Goal: Task Accomplishment & Management: Manage account settings

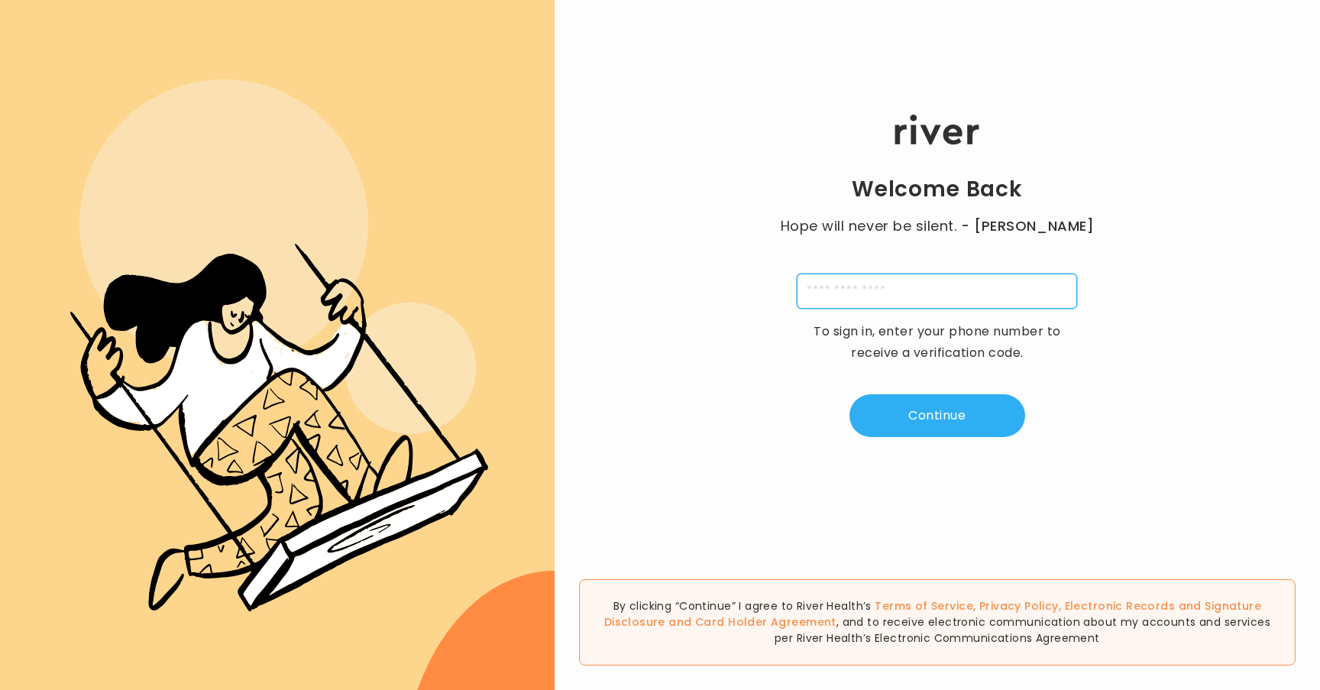
click at [840, 295] on input "tel" at bounding box center [937, 290] width 280 height 35
type input "**********"
type input "*"
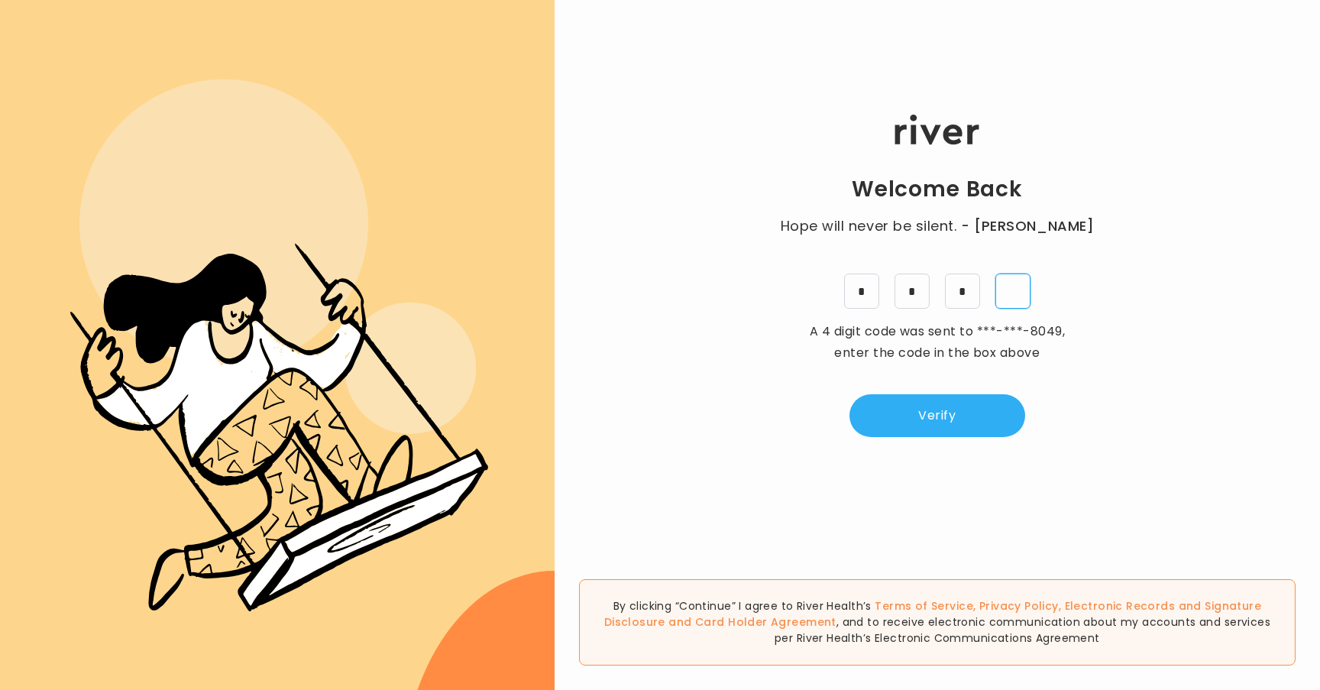
type input "*"
click at [958, 398] on button "Verify" at bounding box center [937, 415] width 176 height 43
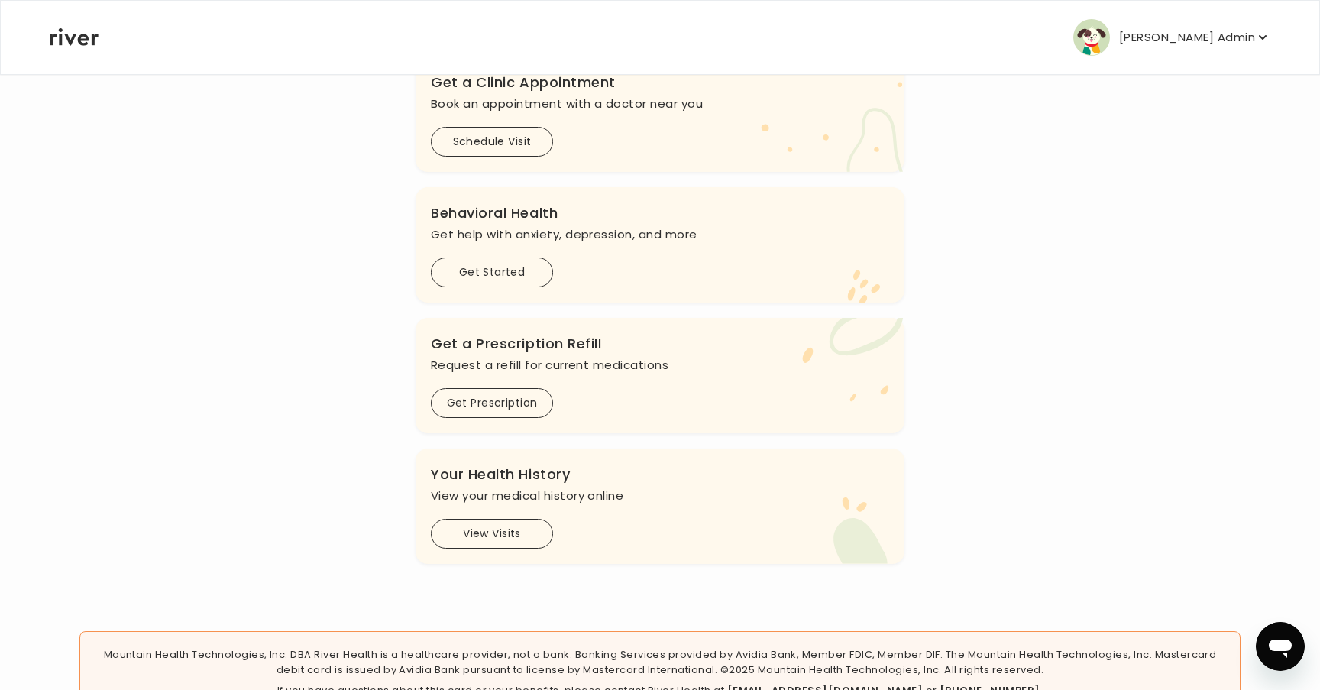
scroll to position [476, 0]
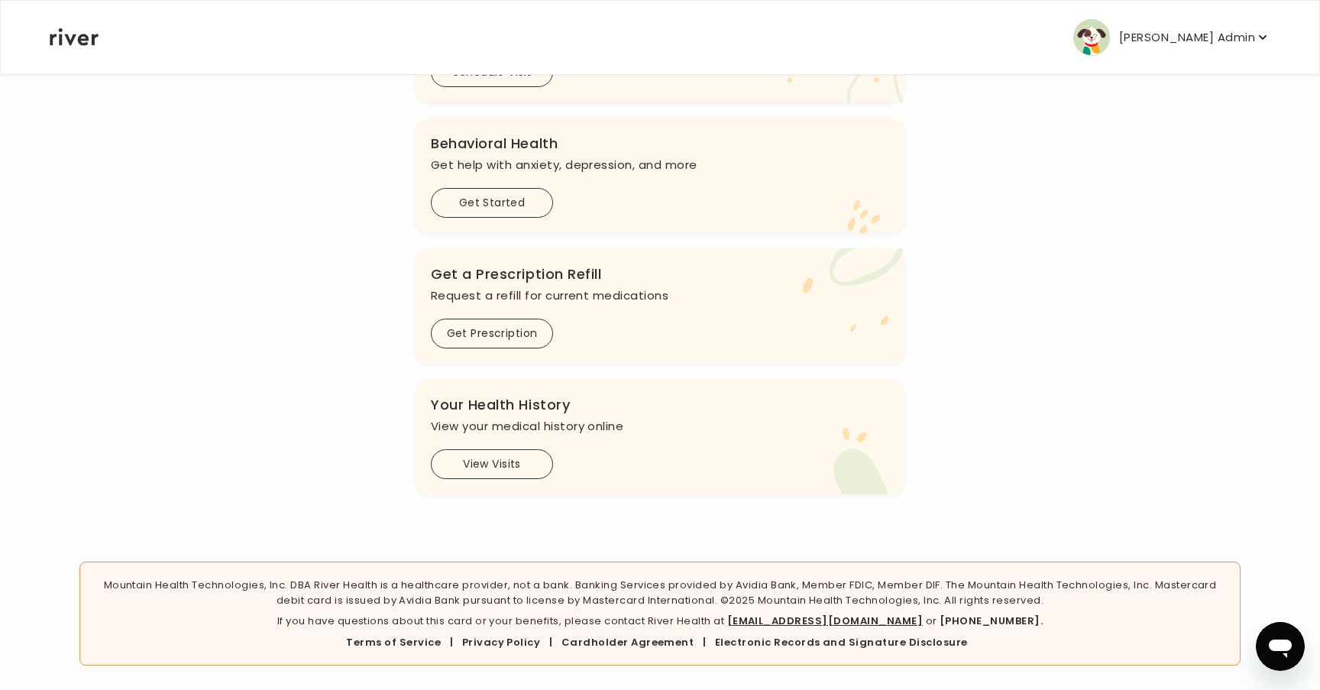
click at [1180, 34] on p "Arnab Admin" at bounding box center [1187, 37] width 136 height 21
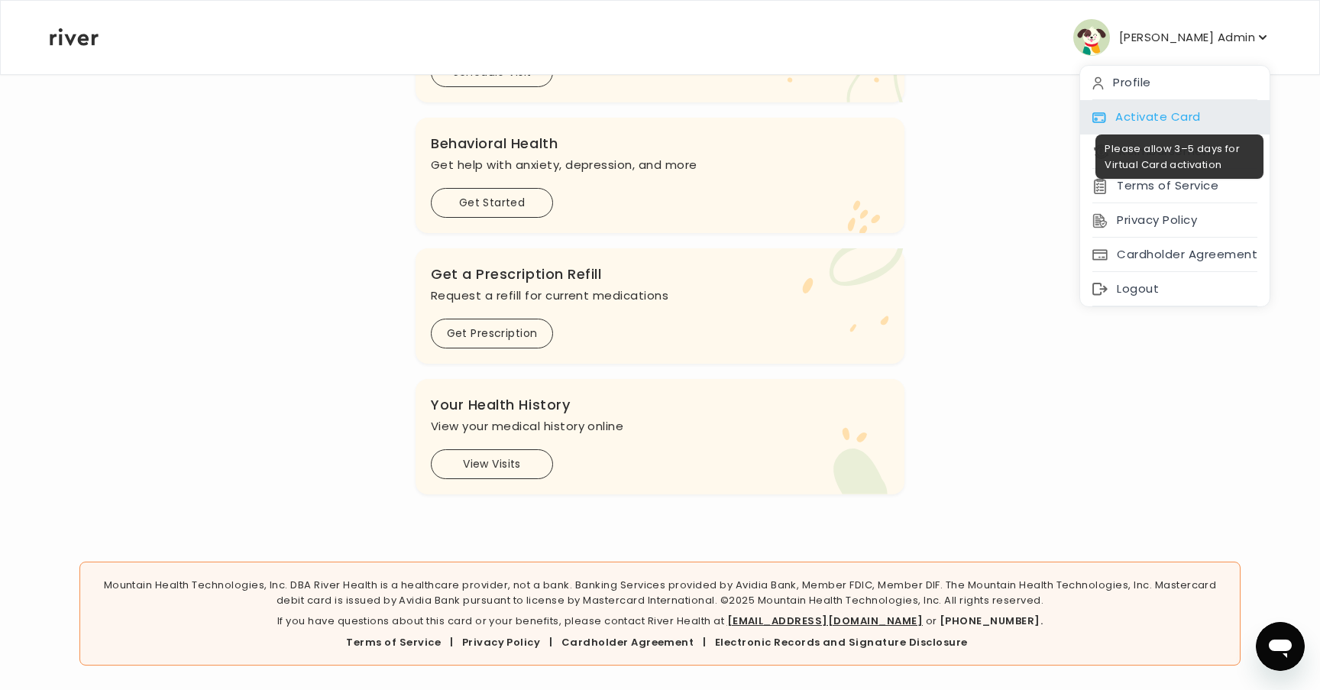
click at [1161, 111] on div "Activate Card" at bounding box center [1174, 117] width 189 height 34
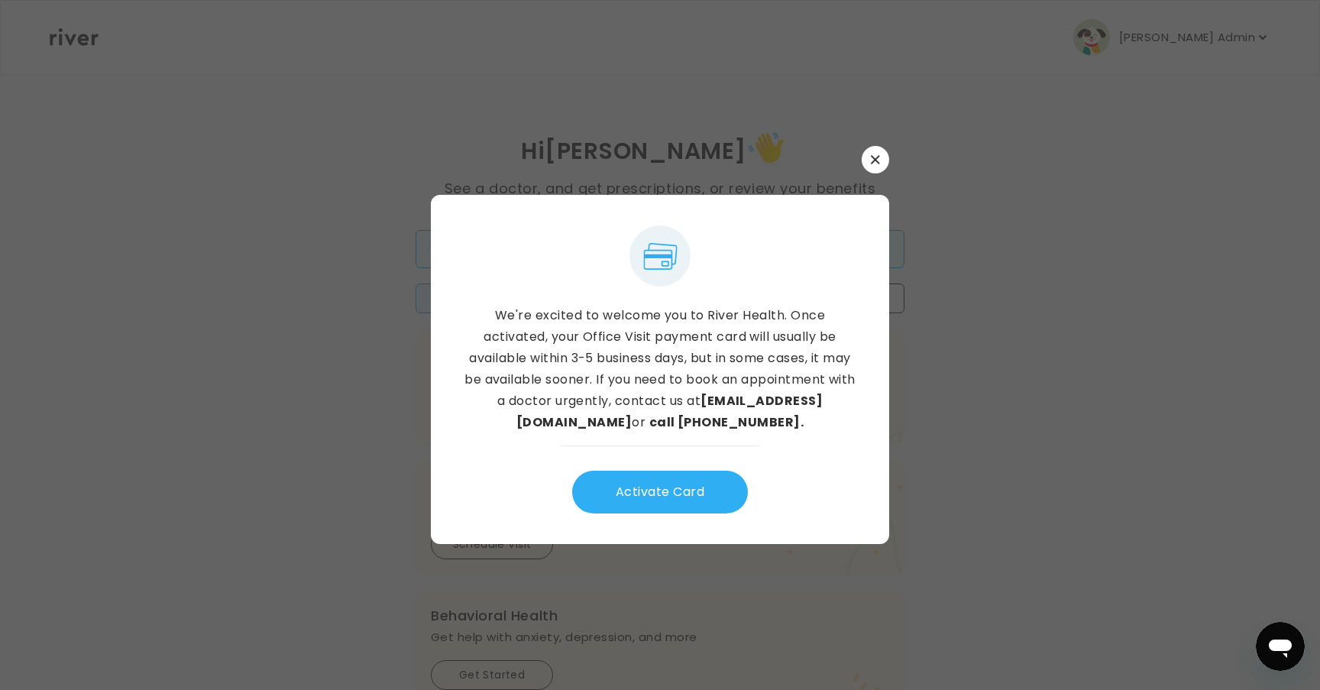
scroll to position [0, 0]
click at [701, 502] on button "Activate Card" at bounding box center [660, 492] width 176 height 43
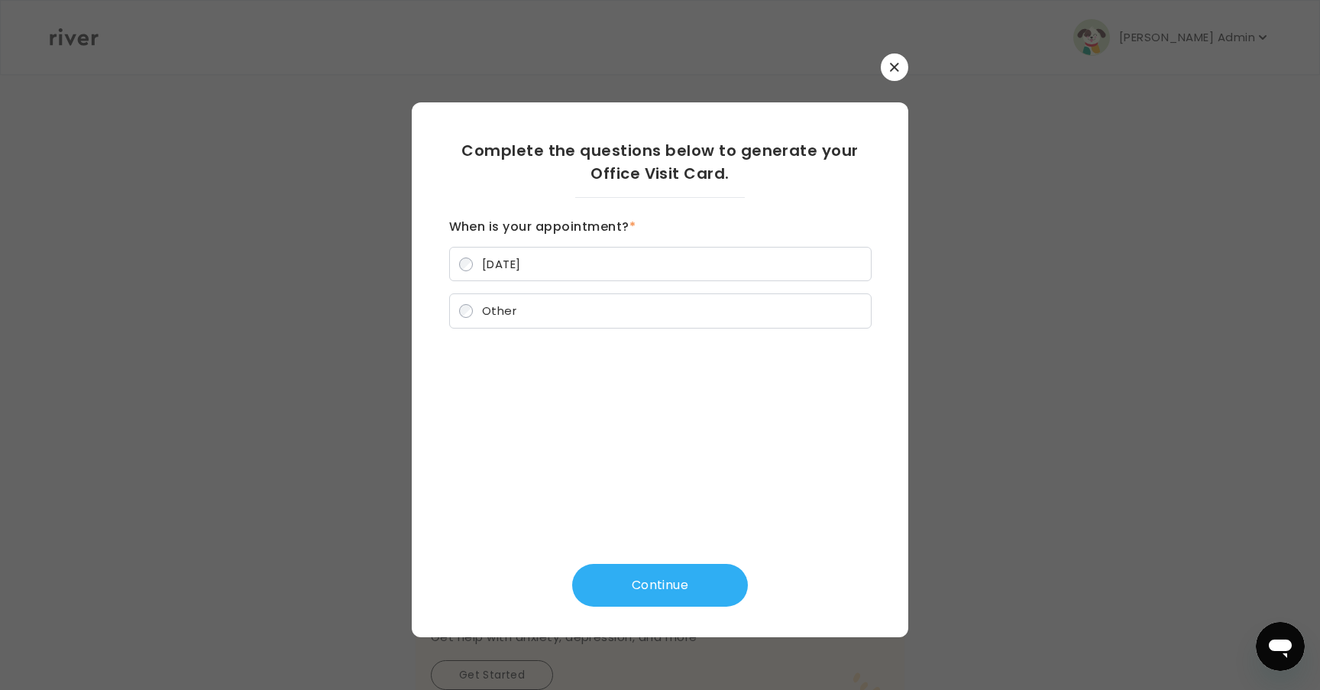
click at [905, 69] on button "button" at bounding box center [895, 67] width 28 height 28
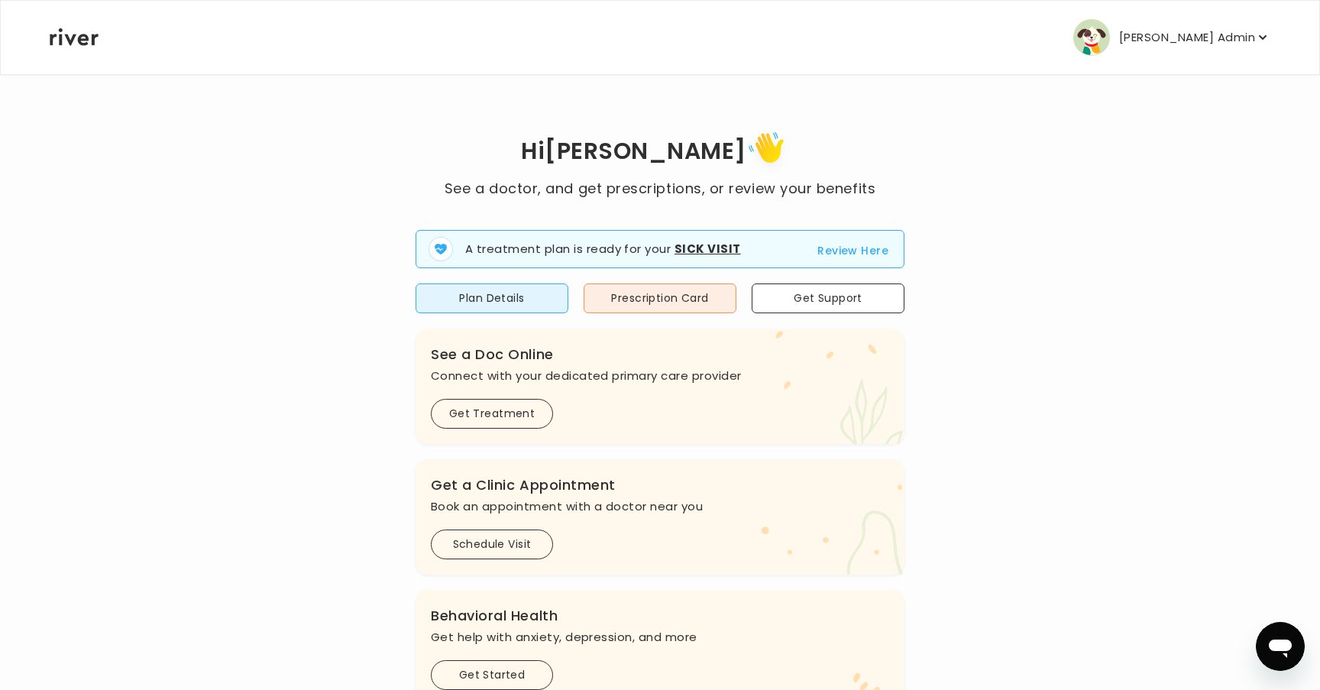
click at [1110, 25] on img "button" at bounding box center [1091, 37] width 37 height 37
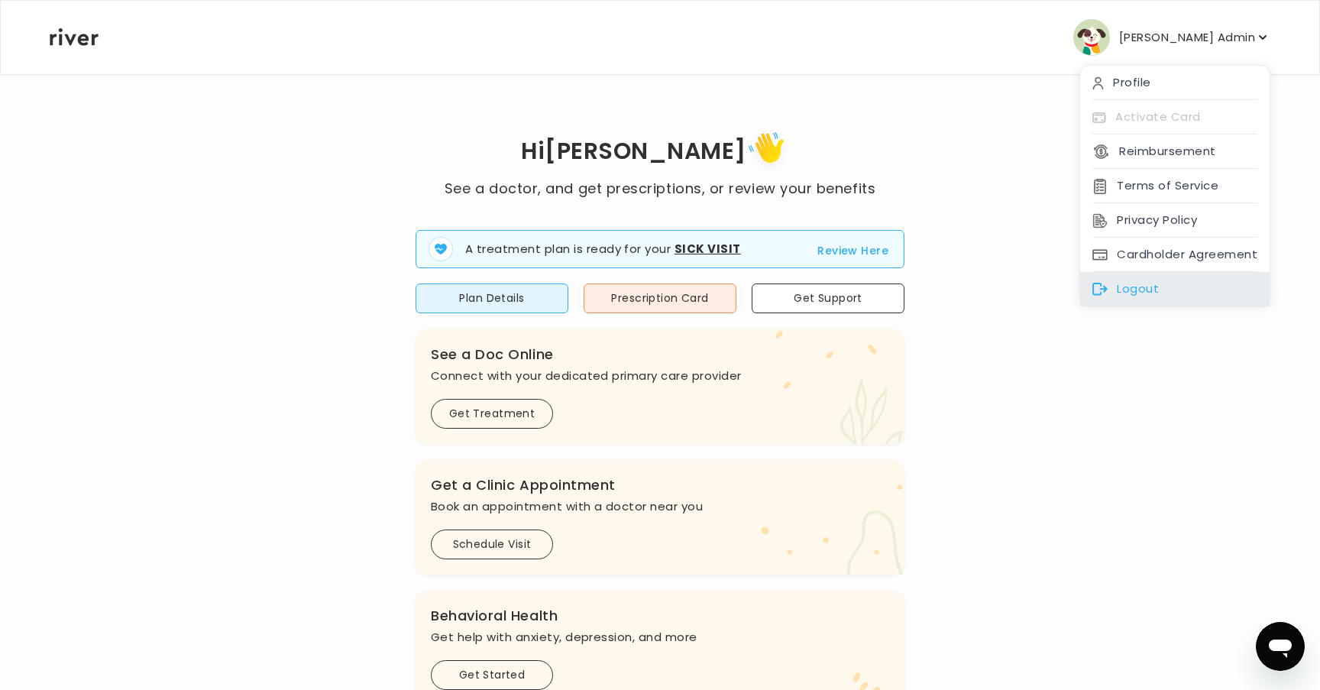
click at [1128, 273] on div "Logout" at bounding box center [1174, 289] width 189 height 34
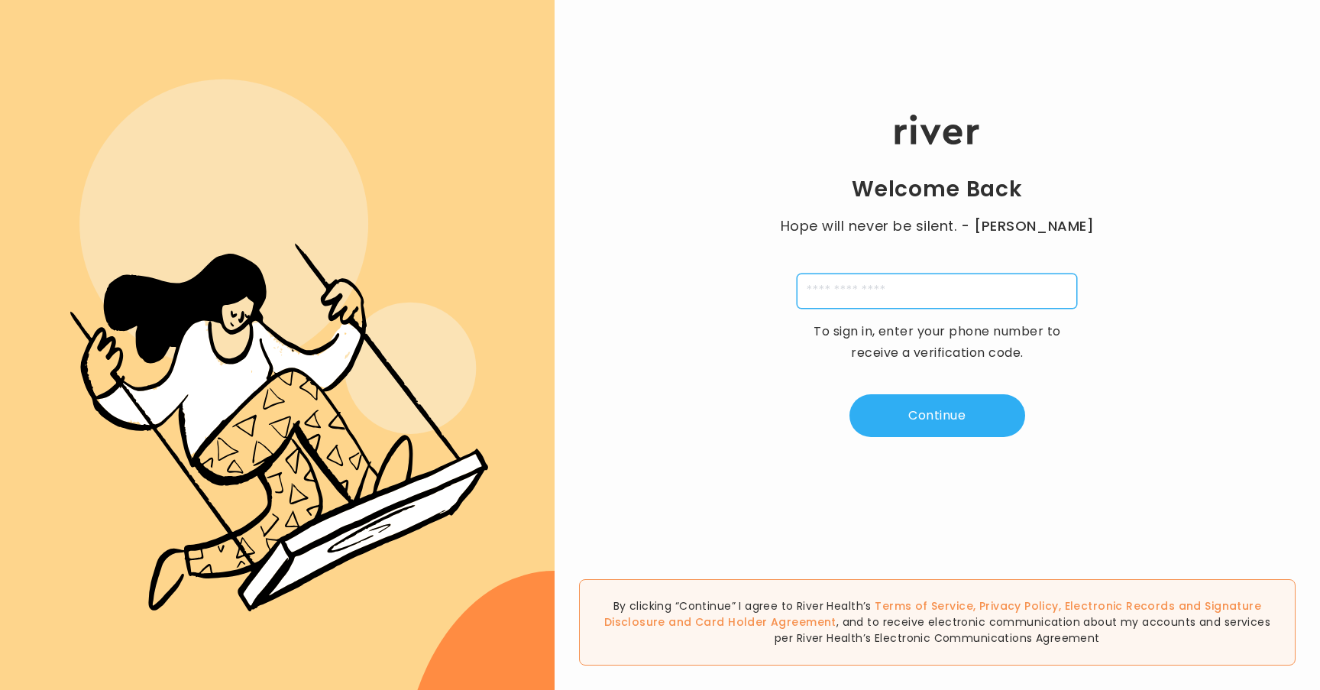
click at [991, 291] on input "tel" at bounding box center [937, 290] width 280 height 35
type input "**********"
type input "*"
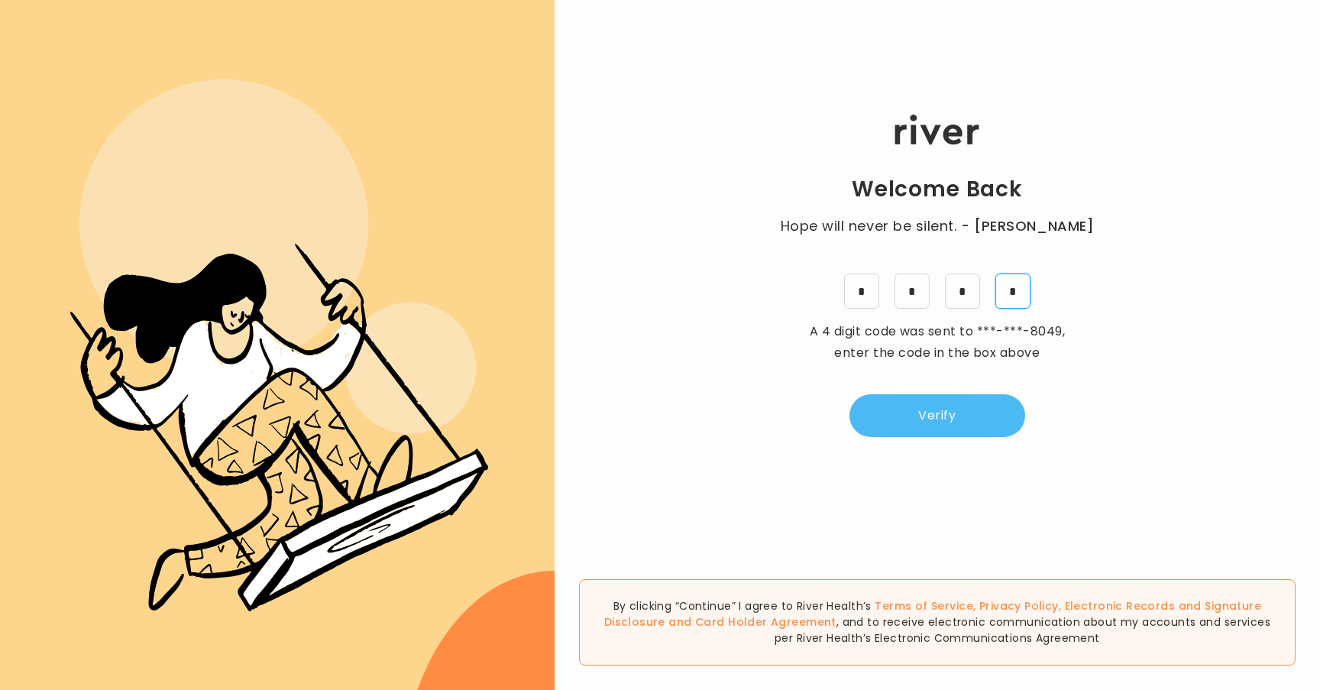
type input "*"
click at [881, 403] on button "Verify" at bounding box center [937, 415] width 176 height 43
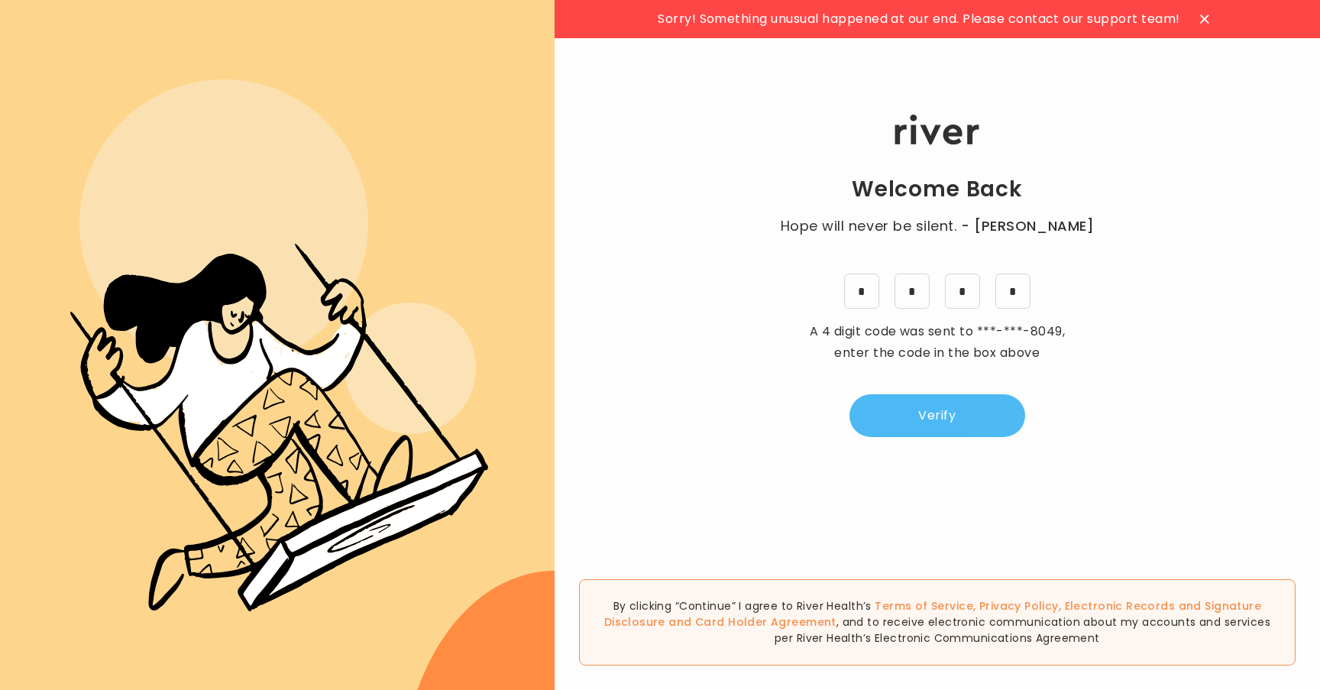
click at [978, 409] on button "Verify" at bounding box center [937, 415] width 176 height 43
click at [964, 402] on button "Verify" at bounding box center [937, 415] width 176 height 43
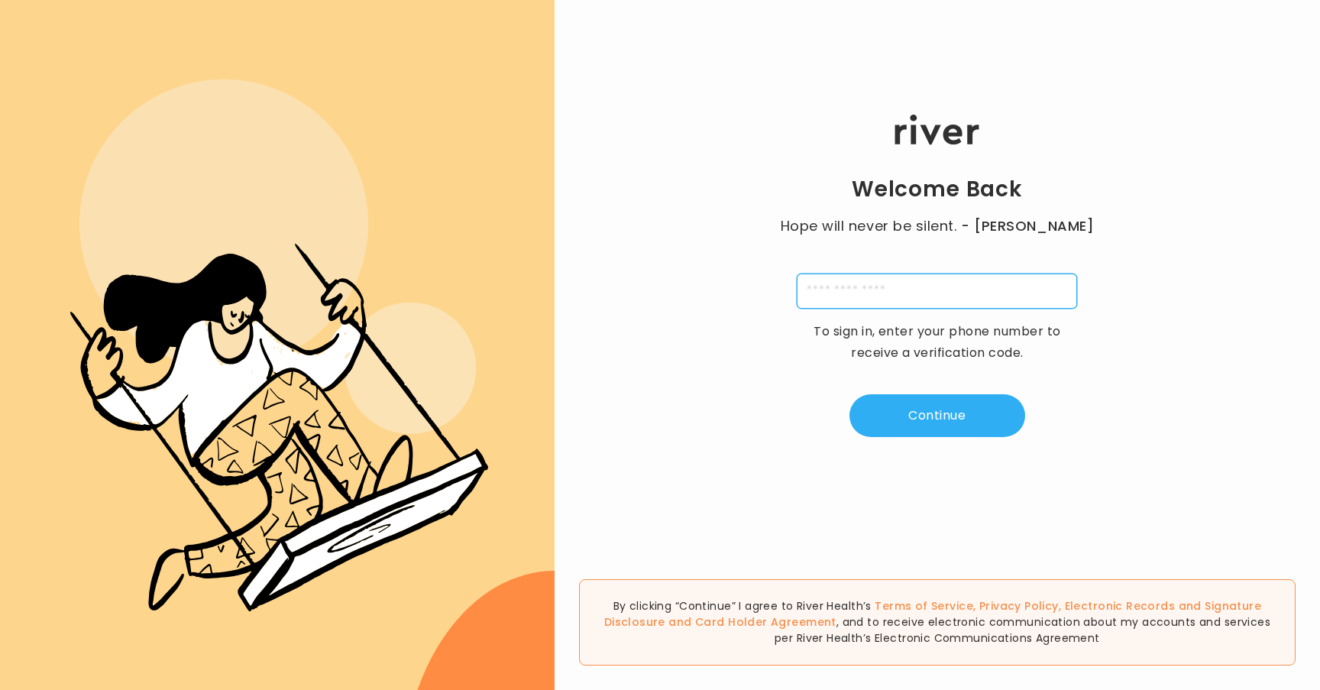
click at [843, 288] on input "tel" at bounding box center [937, 290] width 280 height 35
type input "**********"
type input "*"
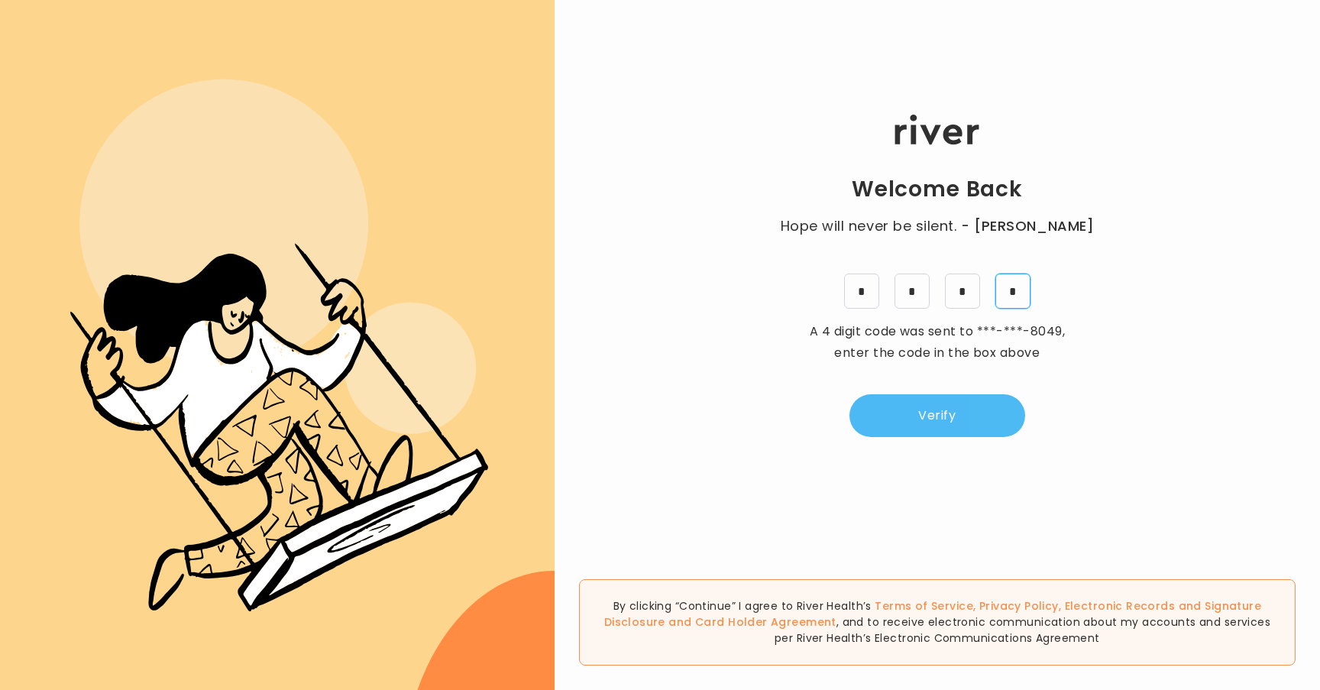
type input "*"
click at [892, 419] on button "Verify" at bounding box center [937, 415] width 176 height 43
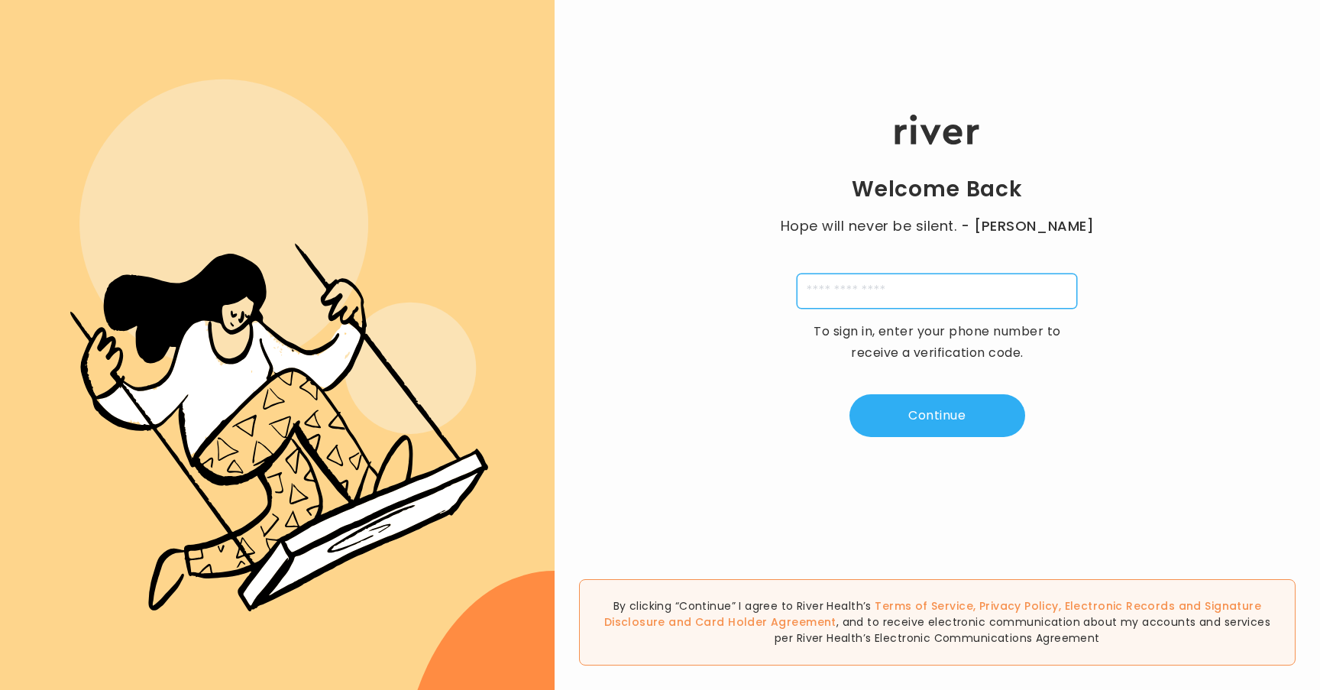
click at [863, 284] on input "tel" at bounding box center [937, 290] width 280 height 35
type input "**********"
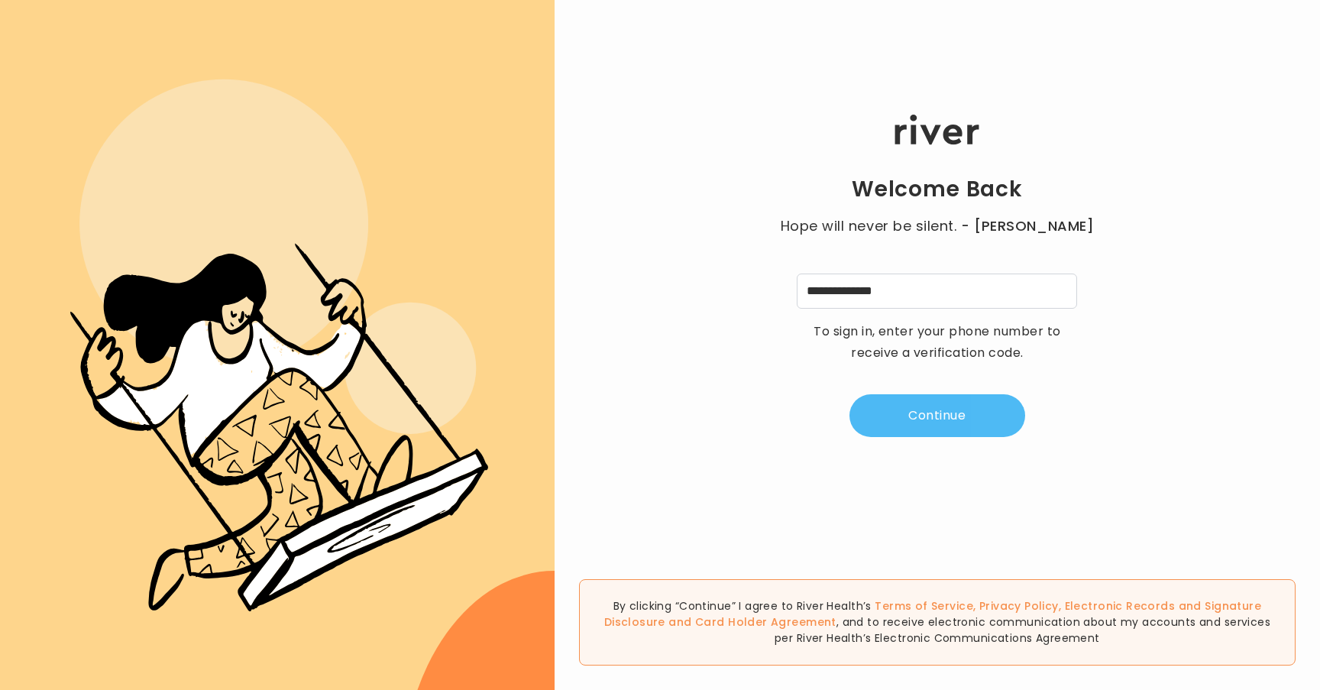
click at [973, 429] on button "Continue" at bounding box center [937, 415] width 176 height 43
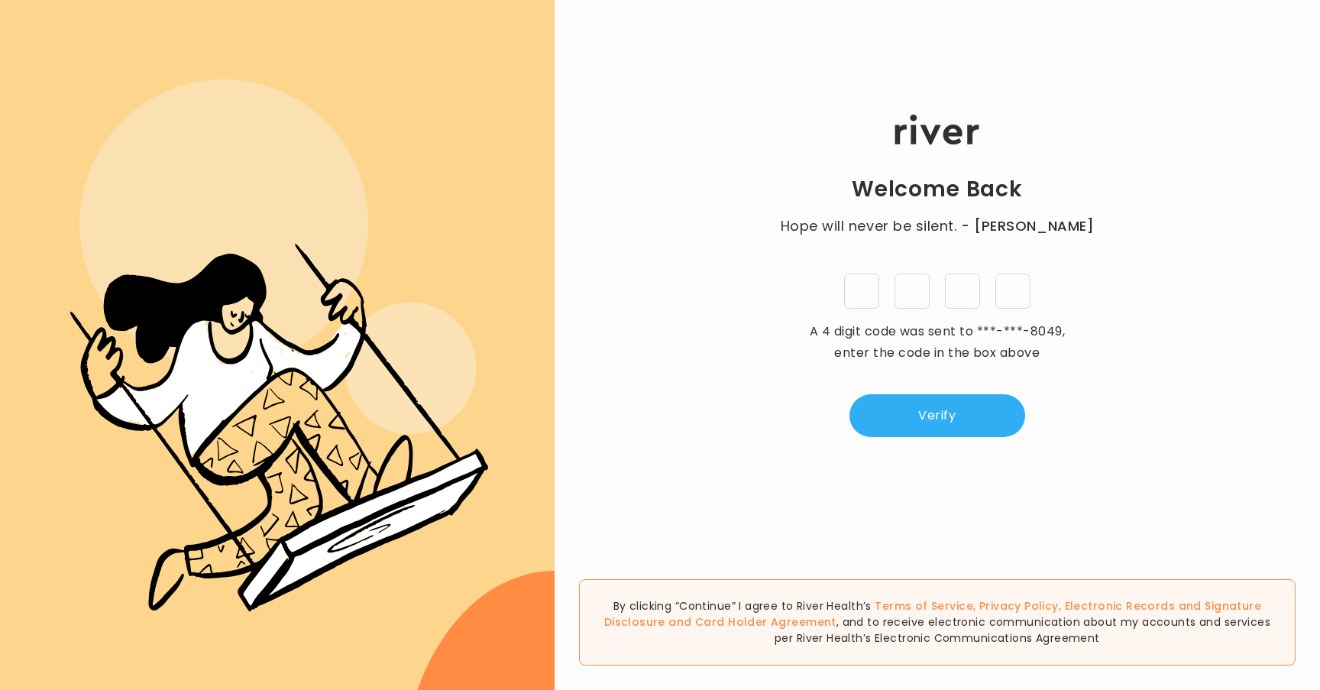
type input "*"
click at [918, 407] on button "Verify" at bounding box center [937, 415] width 176 height 43
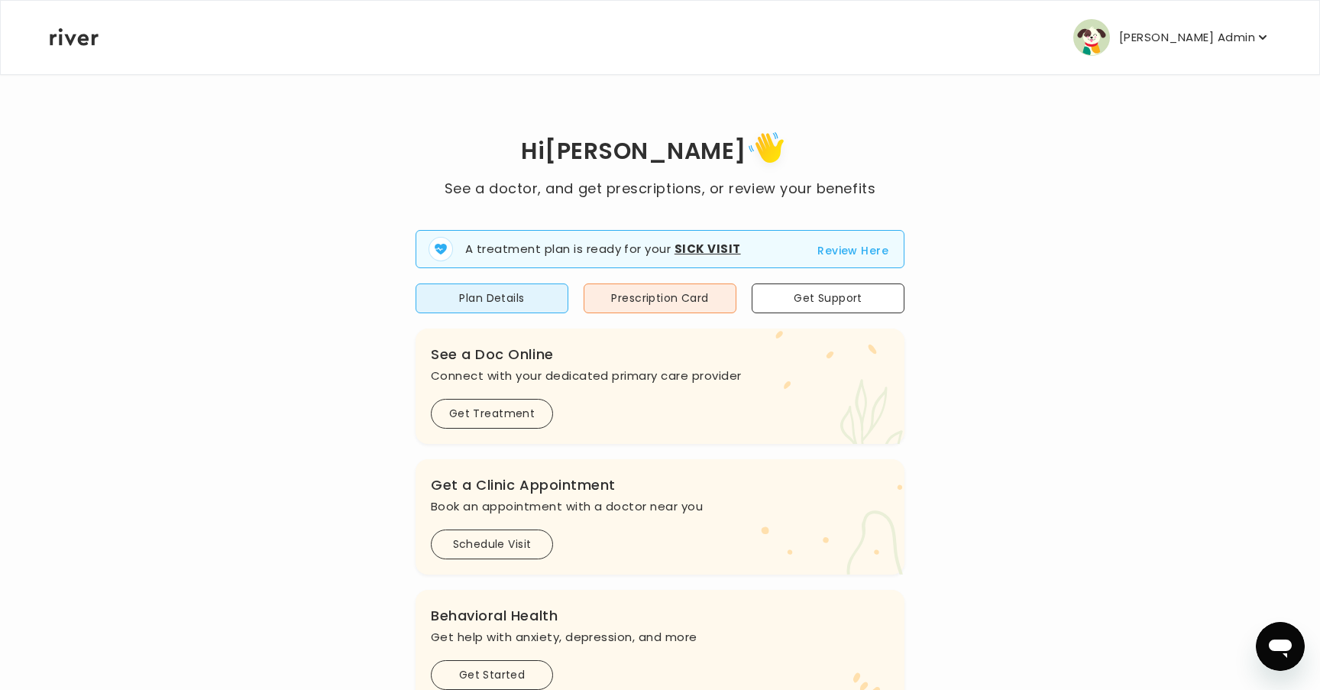
click at [1185, 40] on p "Arnab Admin" at bounding box center [1187, 37] width 136 height 21
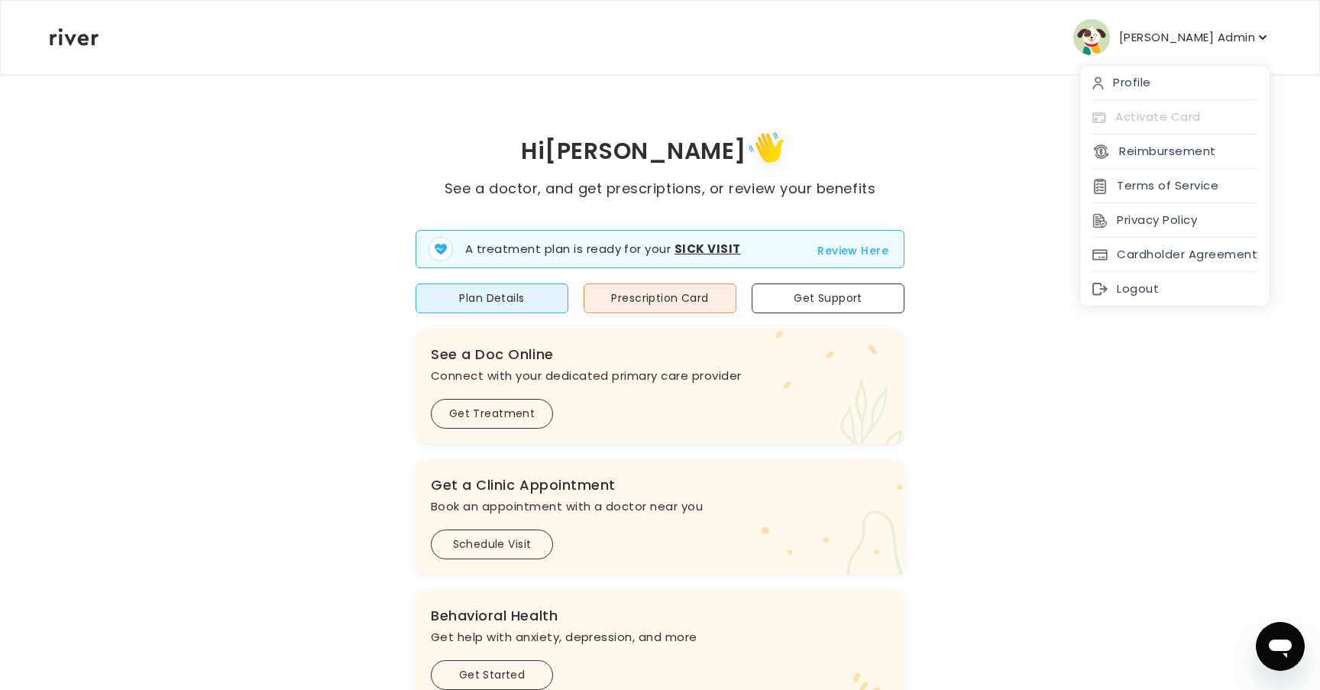
click at [1051, 374] on div "Hi Arnab See a doctor, and get prescriptions, or review your benefits A treatme…" at bounding box center [660, 547] width 1222 height 840
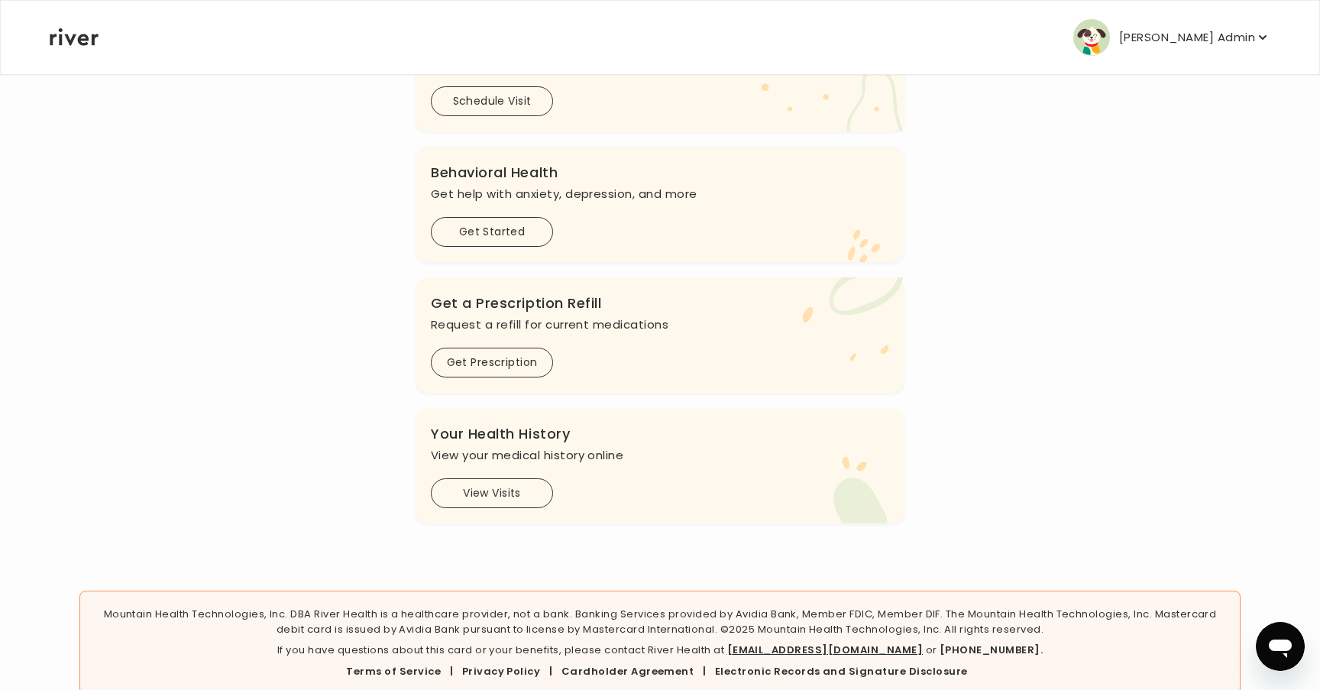
scroll to position [476, 0]
